Goal: Book appointment/travel/reservation

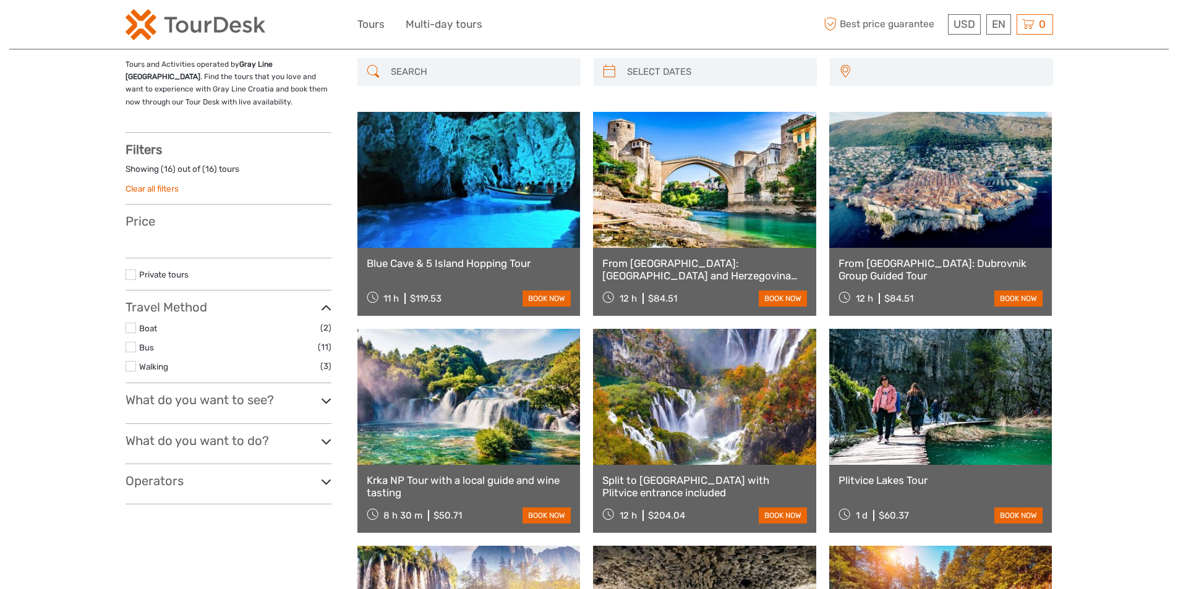
select select
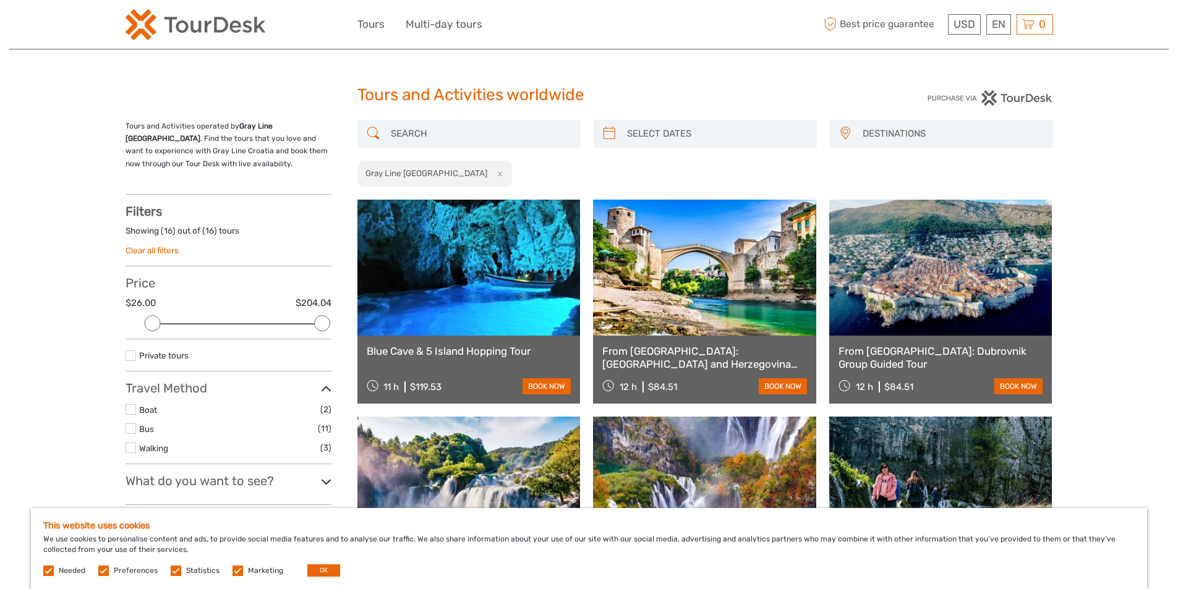
click at [480, 325] on link at bounding box center [468, 268] width 223 height 136
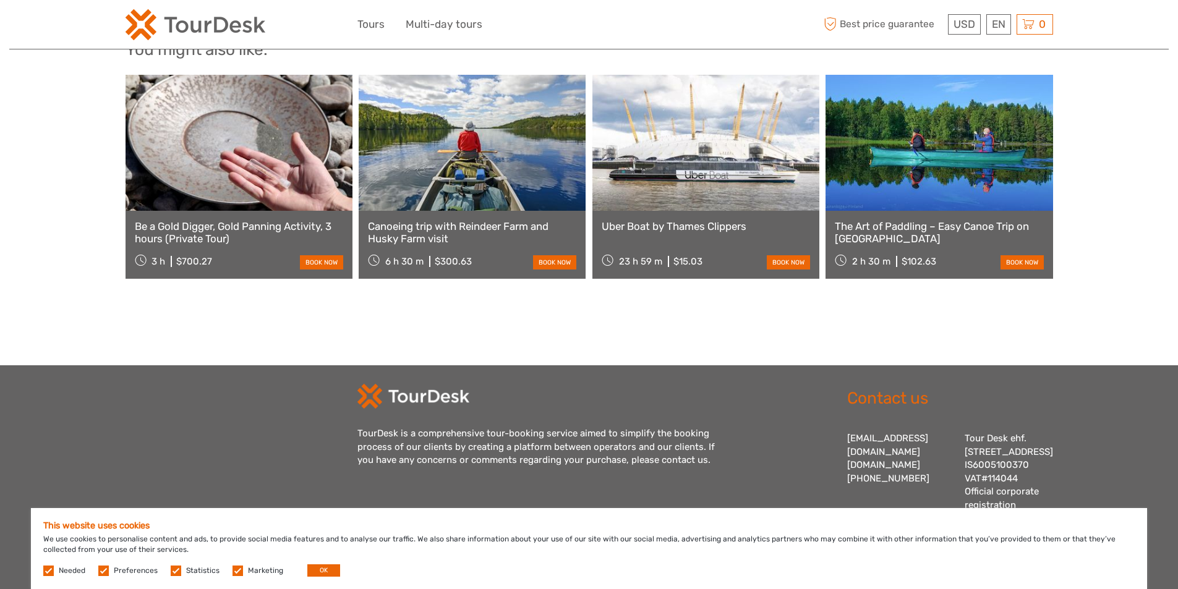
scroll to position [1174, 0]
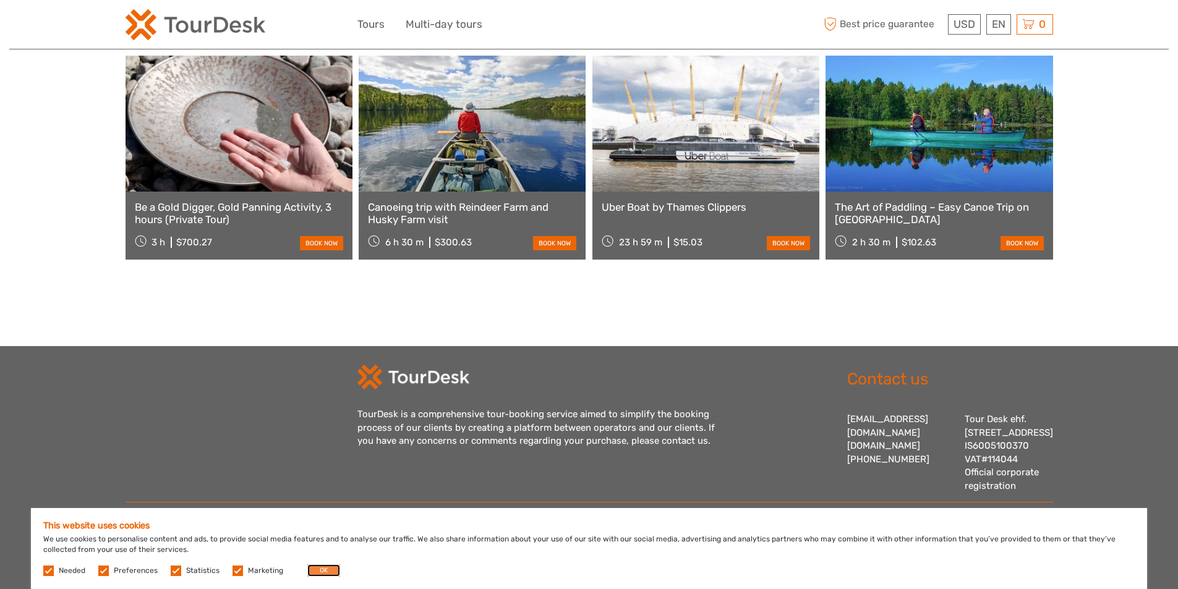
click at [315, 569] on button "OK" at bounding box center [323, 571] width 33 height 12
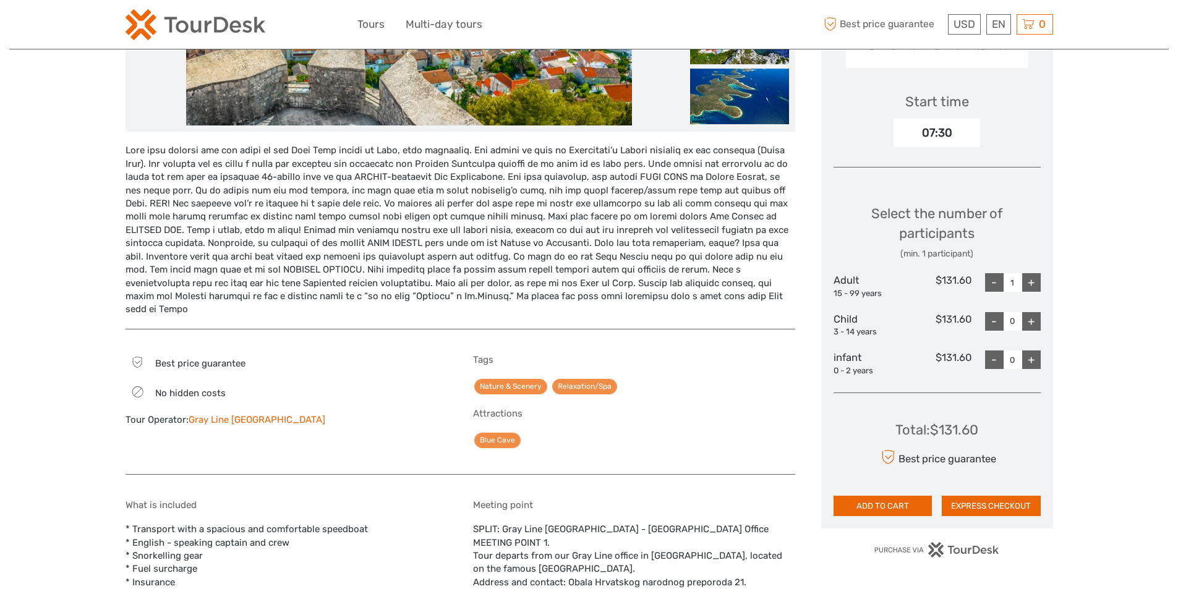
scroll to position [123, 0]
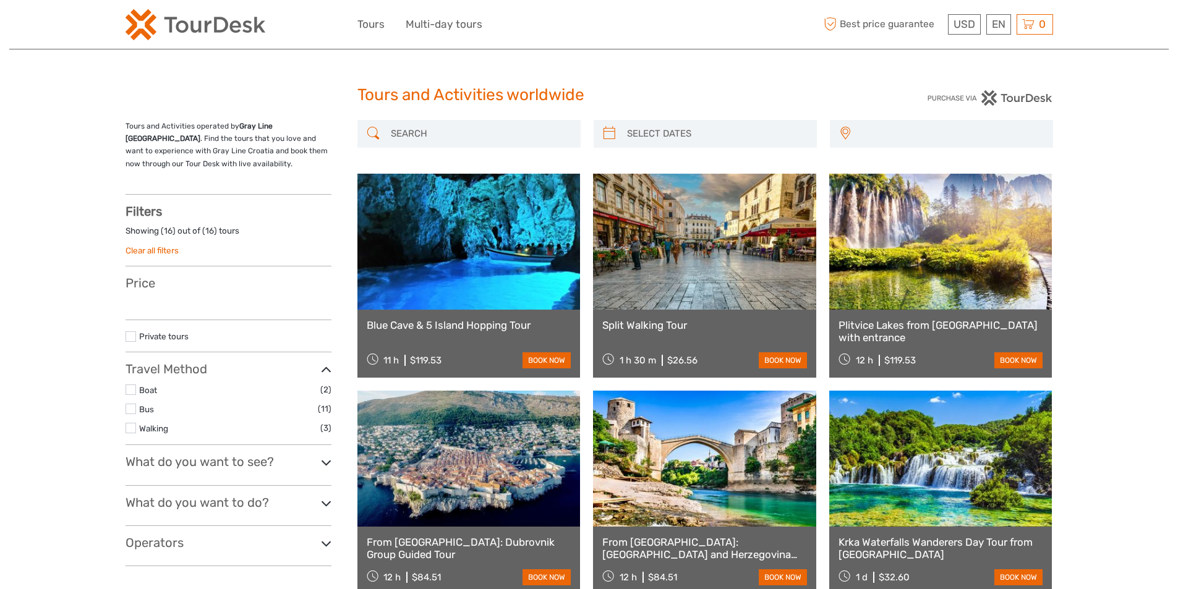
select select
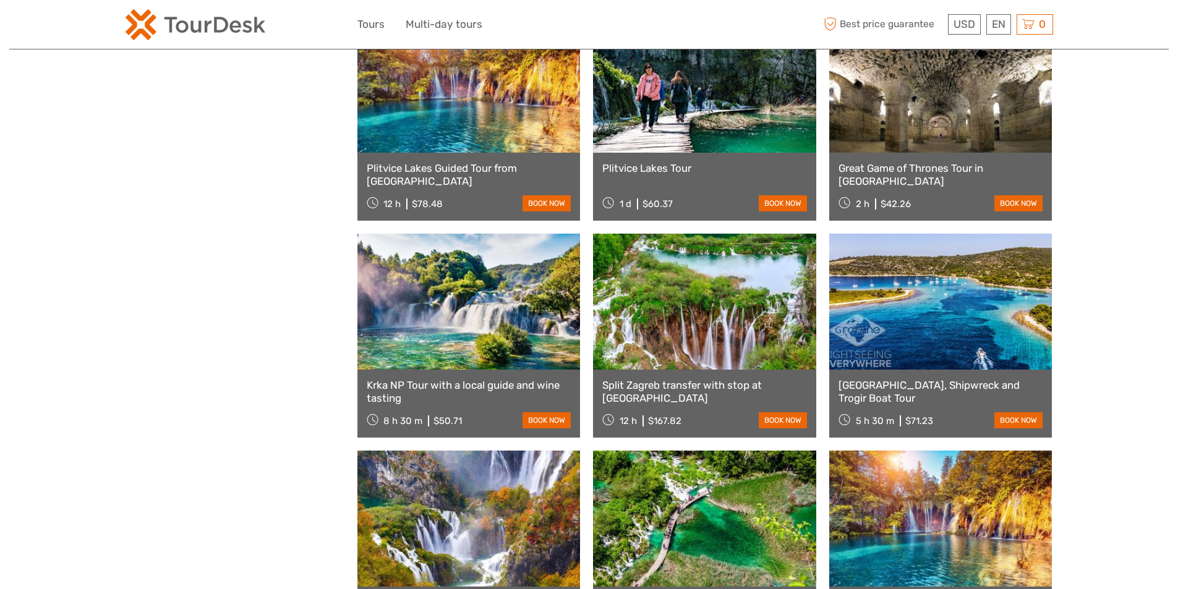
scroll to position [618, 0]
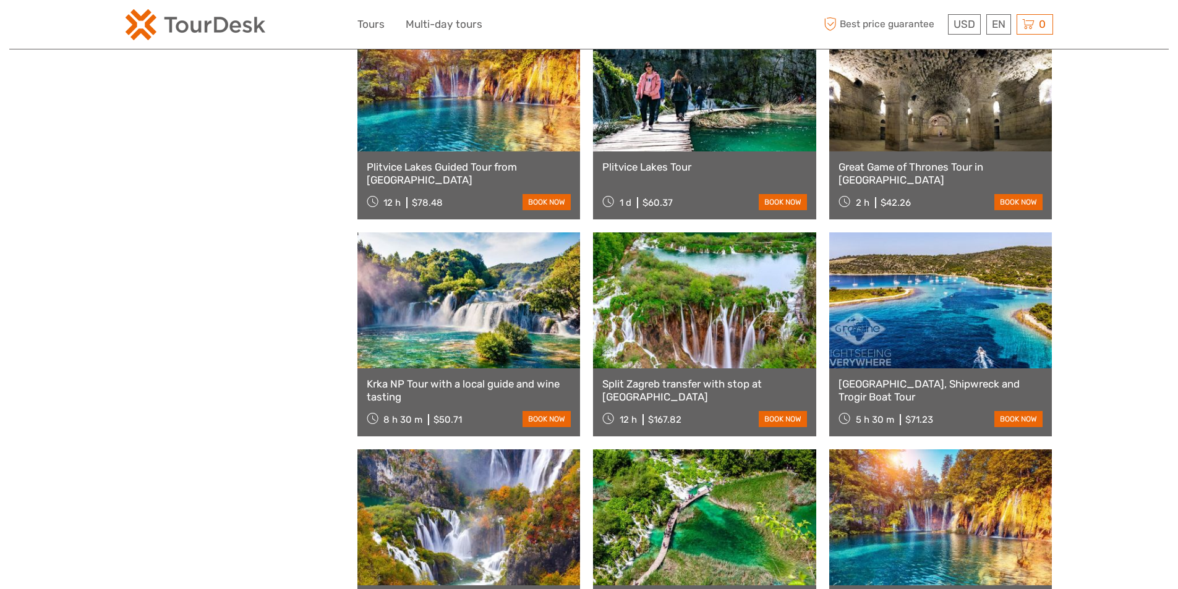
click at [918, 338] on link at bounding box center [940, 300] width 223 height 136
